Goal: Communication & Community: Ask a question

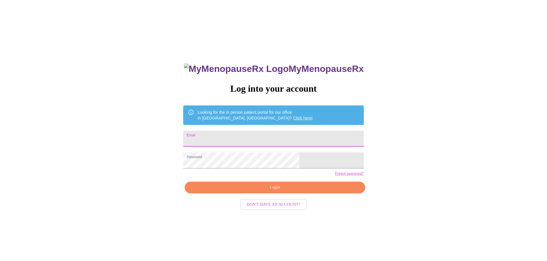
click at [243, 131] on input "Email" at bounding box center [273, 139] width 180 height 16
type input "[EMAIL_ADDRESS][DOMAIN_NAME]"
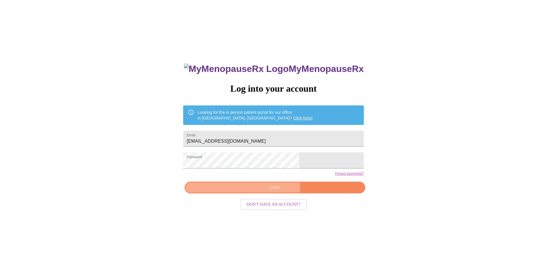
click at [254, 191] on span "Login" at bounding box center [274, 187] width 167 height 7
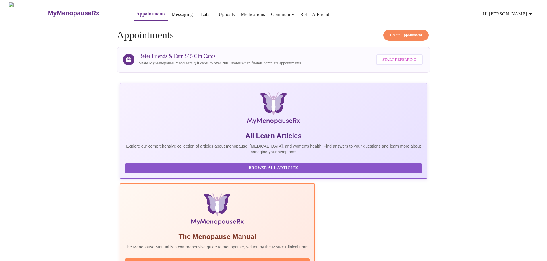
click at [201, 11] on link "Labs" at bounding box center [205, 15] width 9 height 8
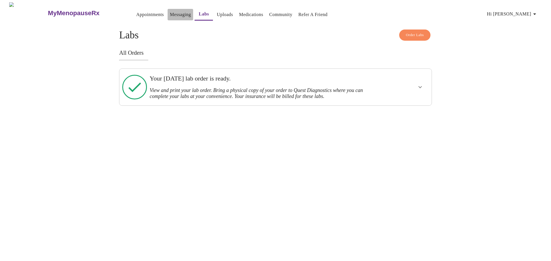
click at [170, 13] on link "Messaging" at bounding box center [180, 15] width 21 height 8
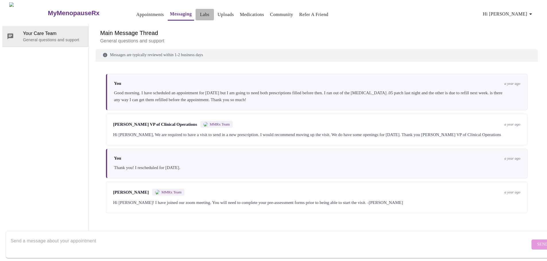
click at [200, 15] on link "Labs" at bounding box center [204, 15] width 9 height 8
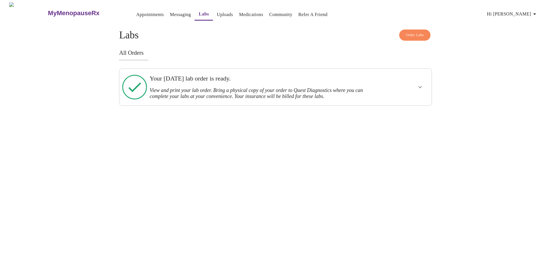
click at [217, 13] on link "Uploads" at bounding box center [225, 15] width 16 height 8
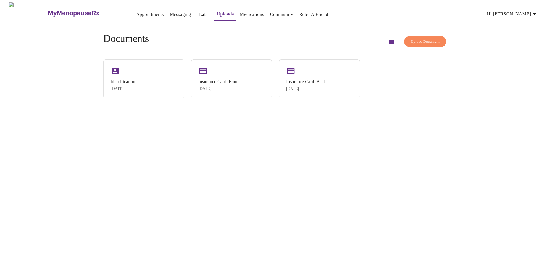
click at [522, 12] on span "Hi [PERSON_NAME]" at bounding box center [512, 14] width 51 height 8
click at [460, 72] on div at bounding box center [275, 130] width 551 height 261
click at [174, 11] on link "Messaging" at bounding box center [180, 15] width 21 height 8
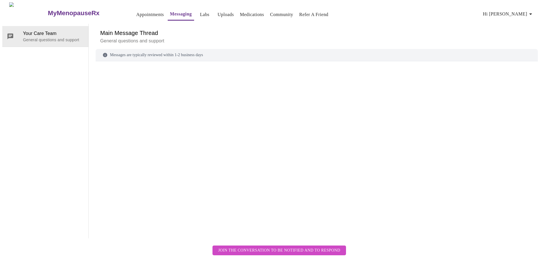
scroll to position [22, 0]
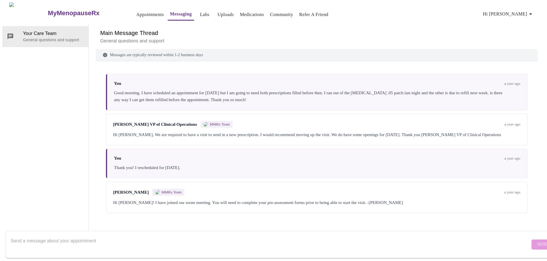
click at [282, 236] on textarea "Send a message about your appointment" at bounding box center [270, 245] width 519 height 18
type textarea "H"
